Goal: Navigation & Orientation: Understand site structure

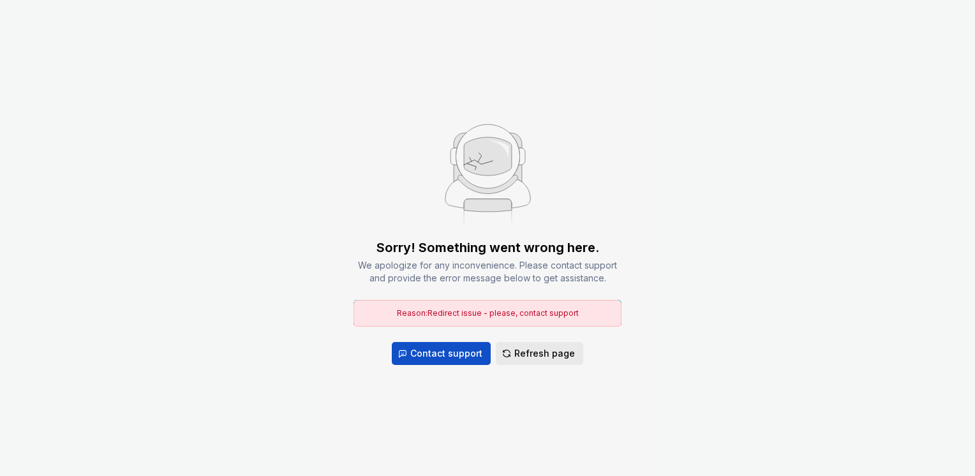
click at [559, 356] on span "Refresh page" at bounding box center [545, 353] width 61 height 13
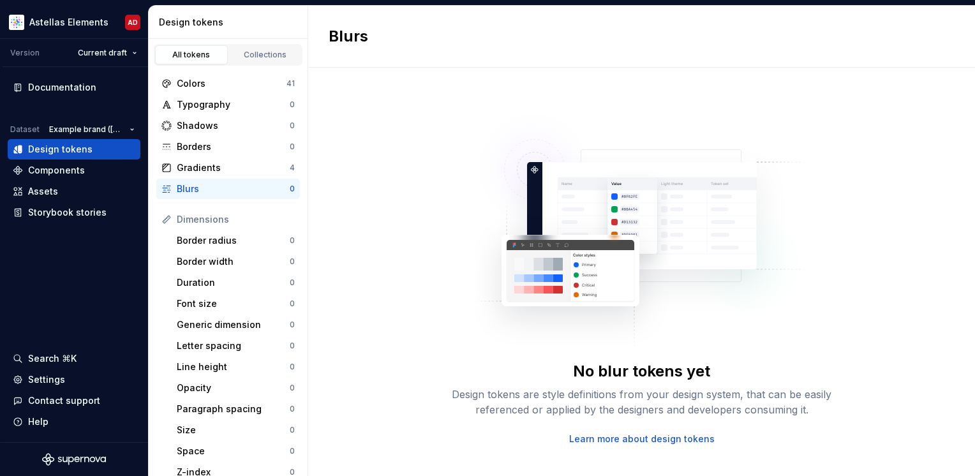
click at [196, 187] on div "Blurs" at bounding box center [233, 189] width 113 height 13
click at [66, 172] on div "Components" at bounding box center [56, 170] width 57 height 13
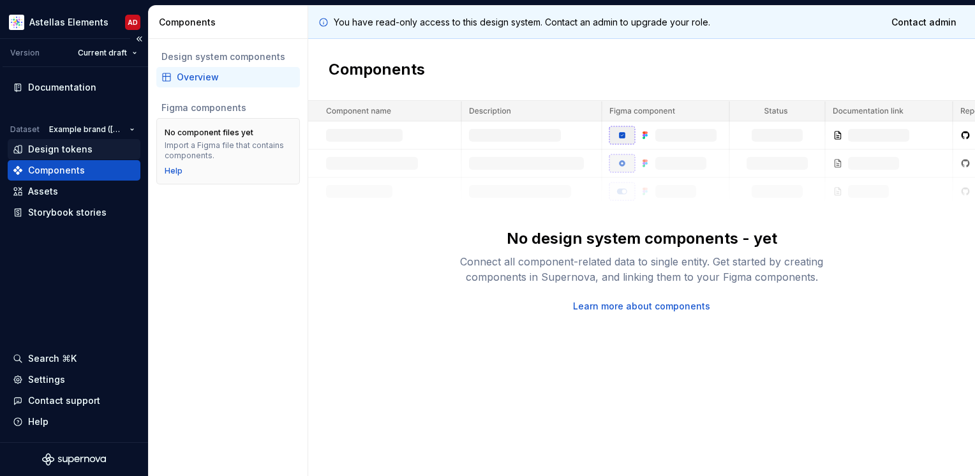
click at [62, 151] on div "Design tokens" at bounding box center [60, 149] width 64 height 13
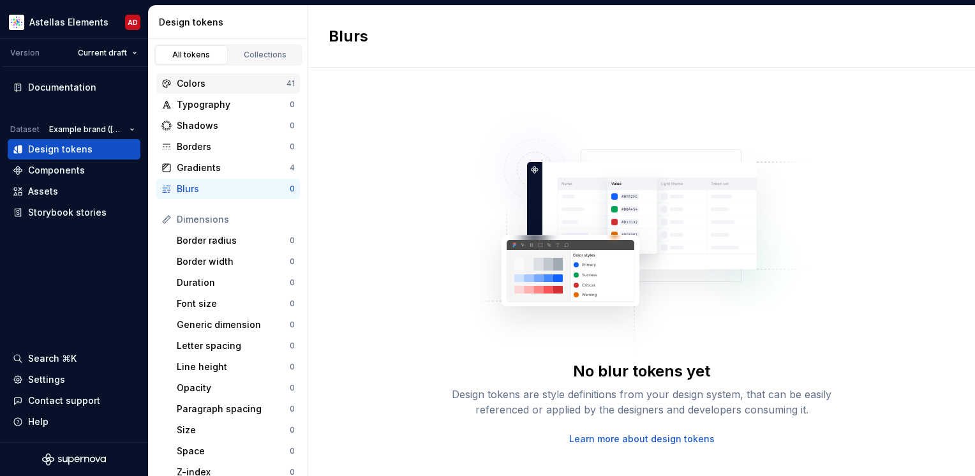
click at [230, 79] on div "Colors" at bounding box center [232, 83] width 110 height 13
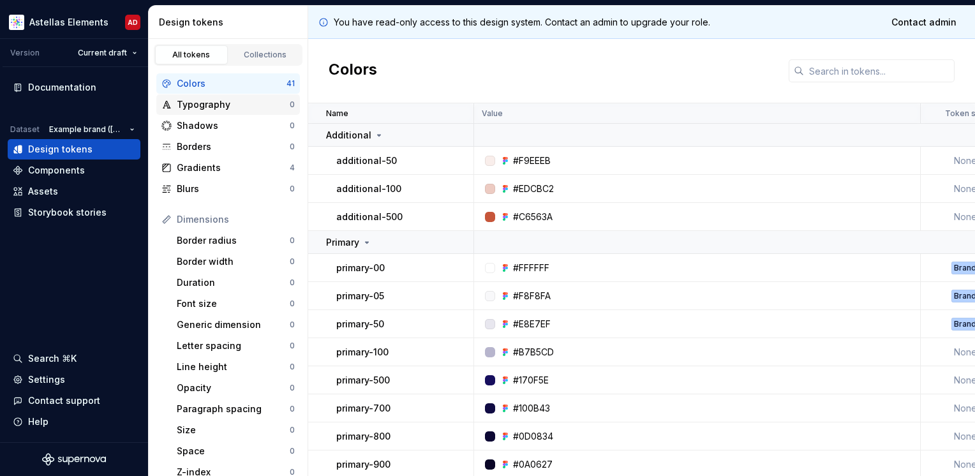
click at [216, 113] on div "Typography 0" at bounding box center [228, 104] width 144 height 20
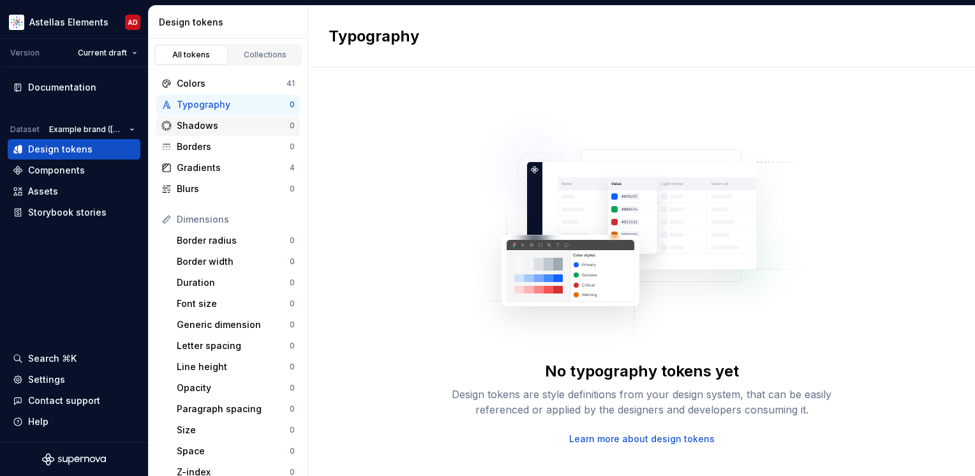
click at [211, 126] on div "Shadows" at bounding box center [233, 125] width 113 height 13
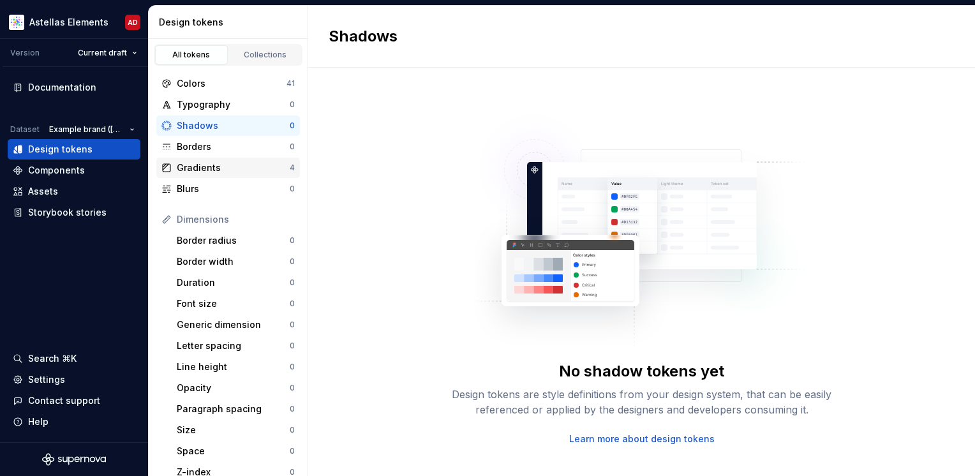
click at [204, 166] on div "Gradients" at bounding box center [233, 168] width 113 height 13
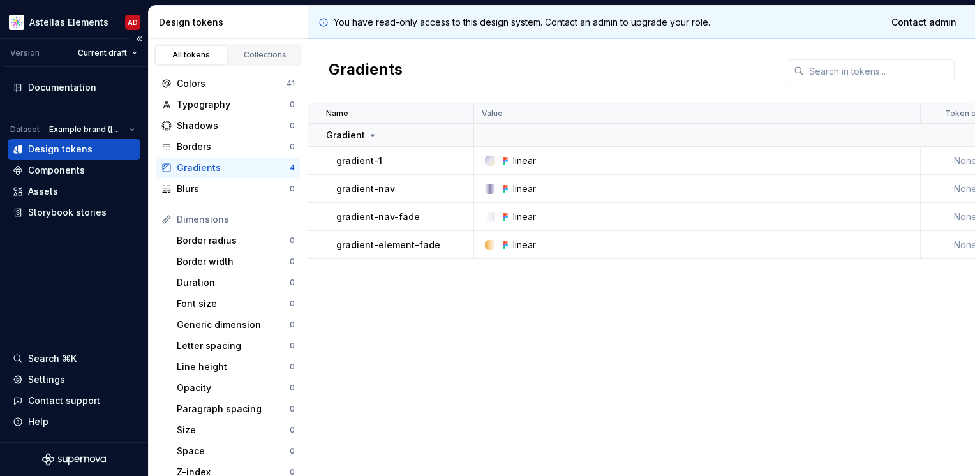
click at [31, 52] on div "Version" at bounding box center [24, 53] width 29 height 10
click at [61, 90] on div "Documentation" at bounding box center [62, 87] width 68 height 13
